Goal: Find specific page/section: Find specific page/section

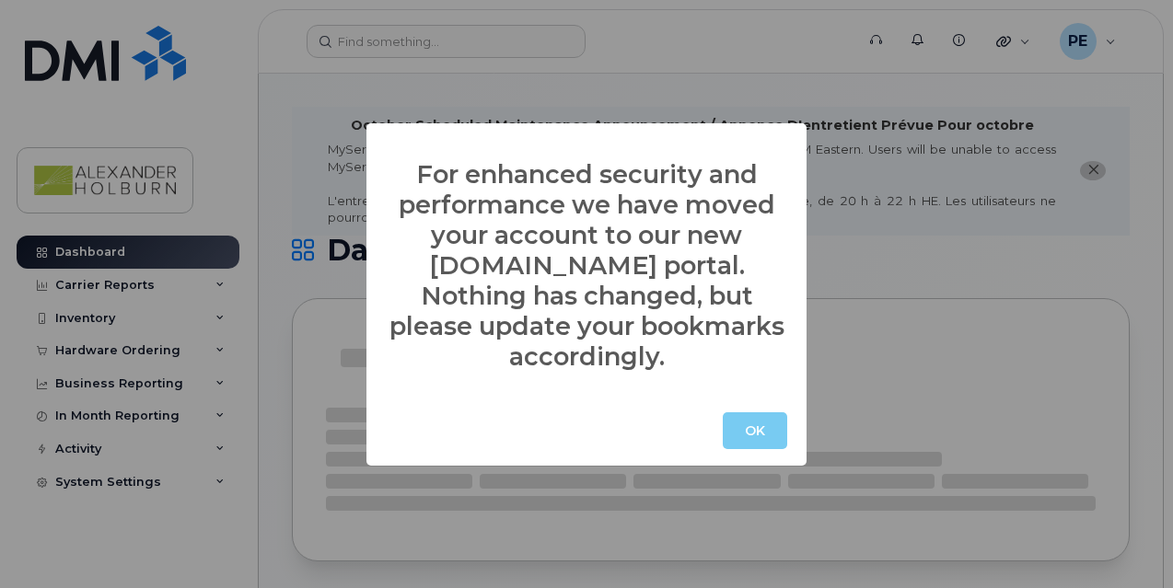
click at [747, 412] on button "OK" at bounding box center [755, 430] width 64 height 37
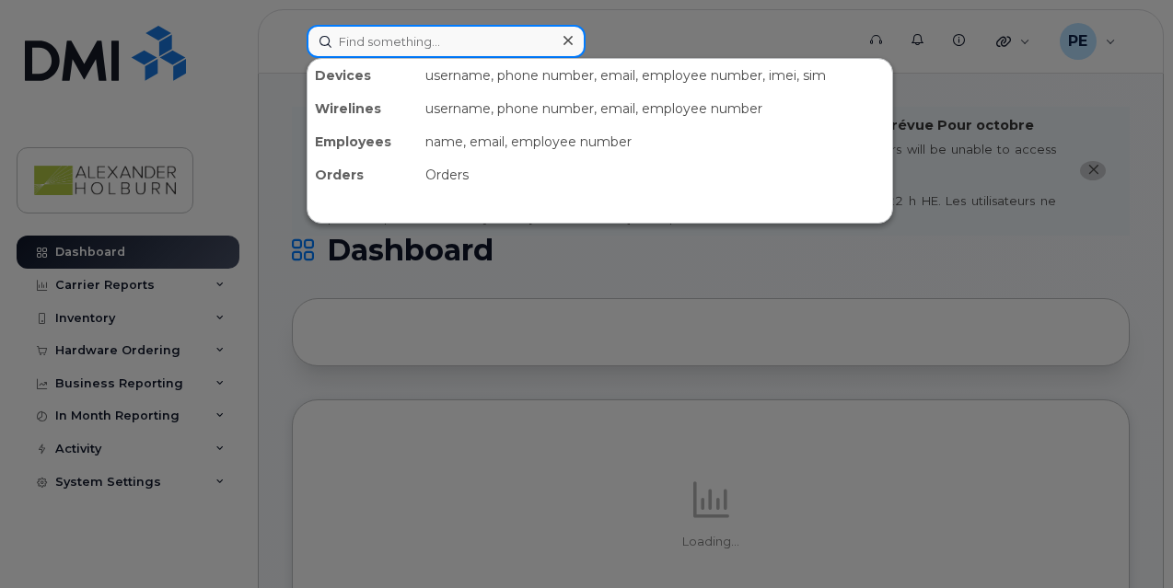
click at [346, 45] on input at bounding box center [446, 41] width 279 height 33
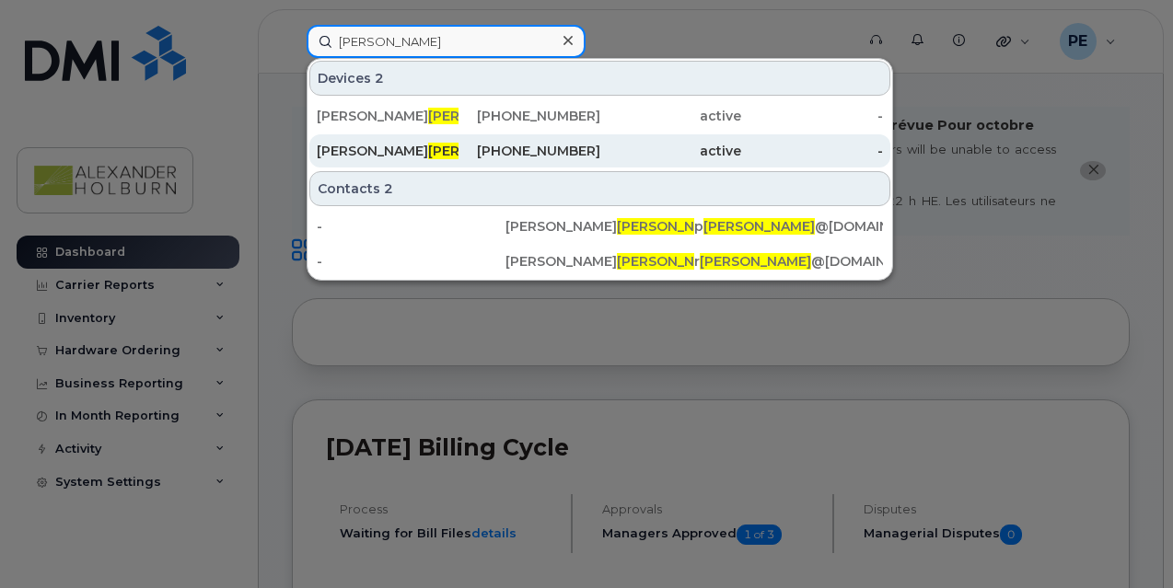
type input "[PERSON_NAME]"
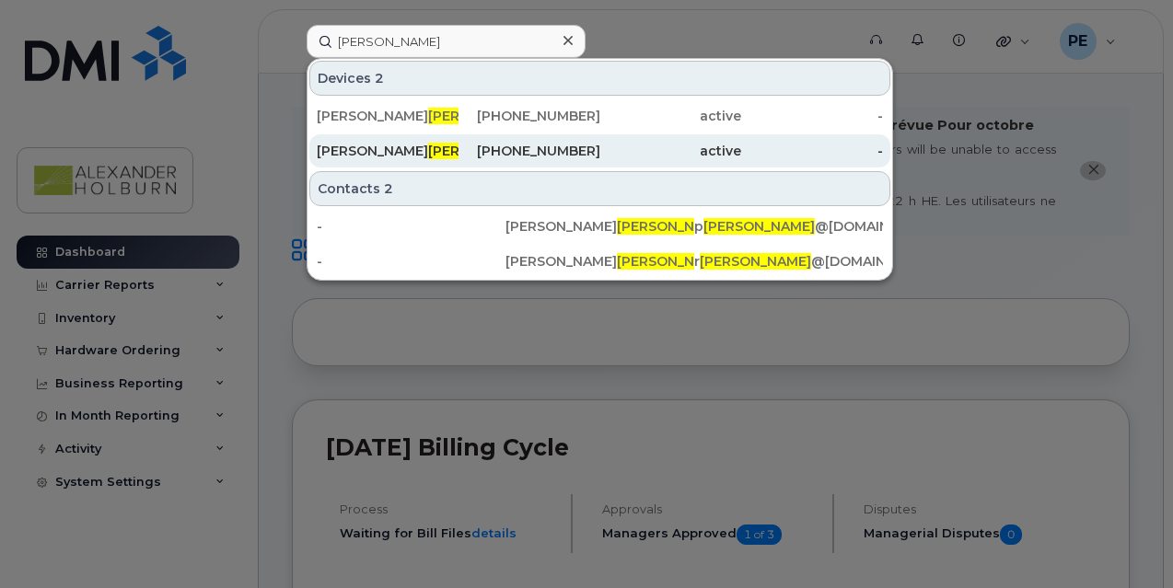
click at [428, 152] on span "[PERSON_NAME]" at bounding box center [483, 151] width 111 height 17
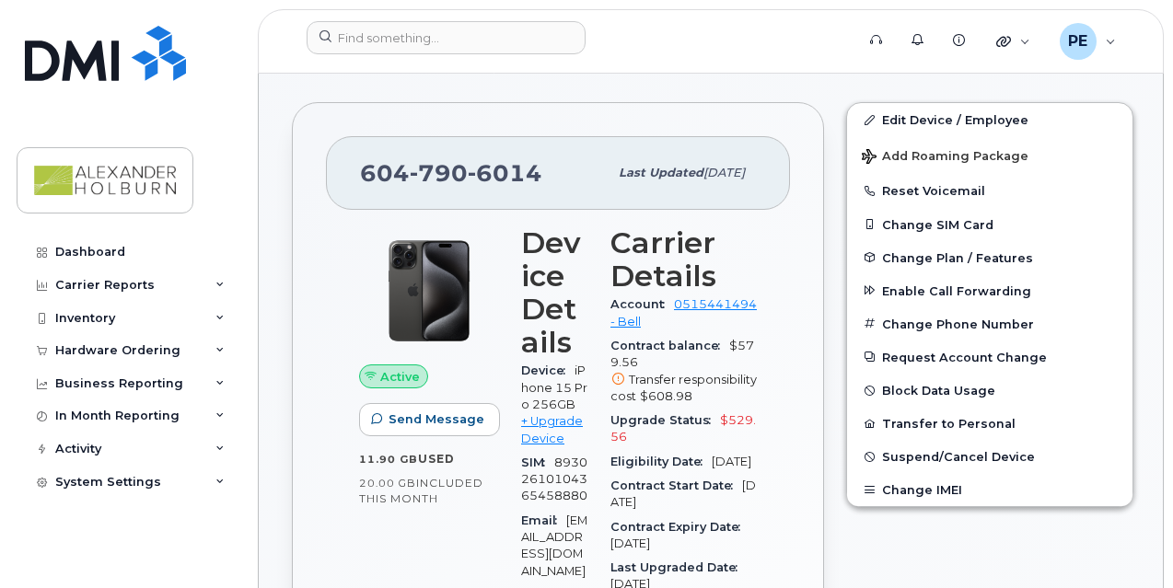
scroll to position [460, 0]
